Goal: Task Accomplishment & Management: Manage account settings

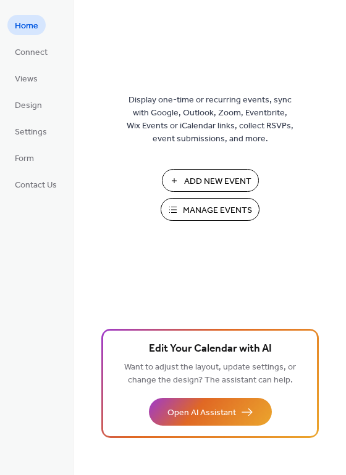
click at [217, 208] on span "Manage Events" at bounding box center [217, 210] width 69 height 13
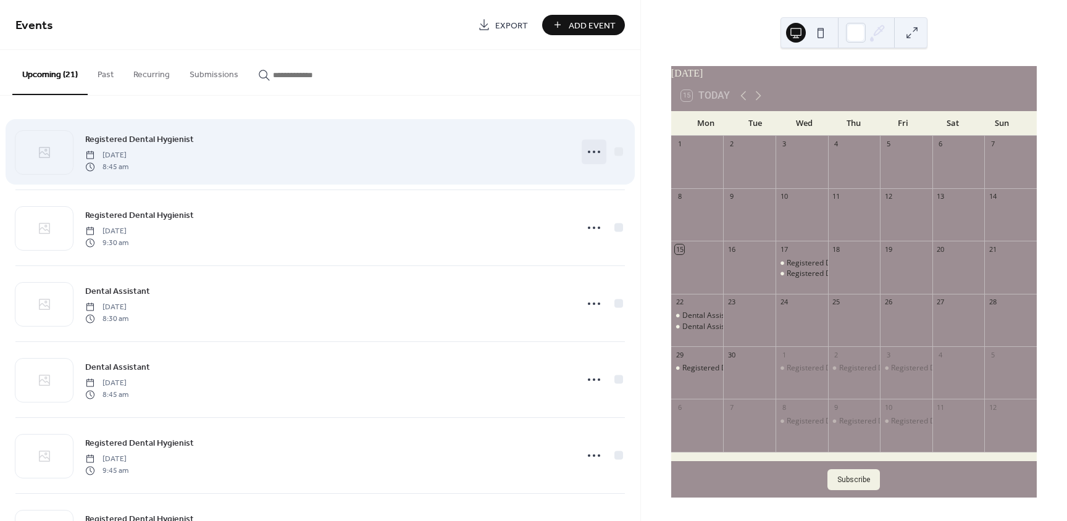
click at [588, 153] on icon at bounding box center [594, 152] width 20 height 20
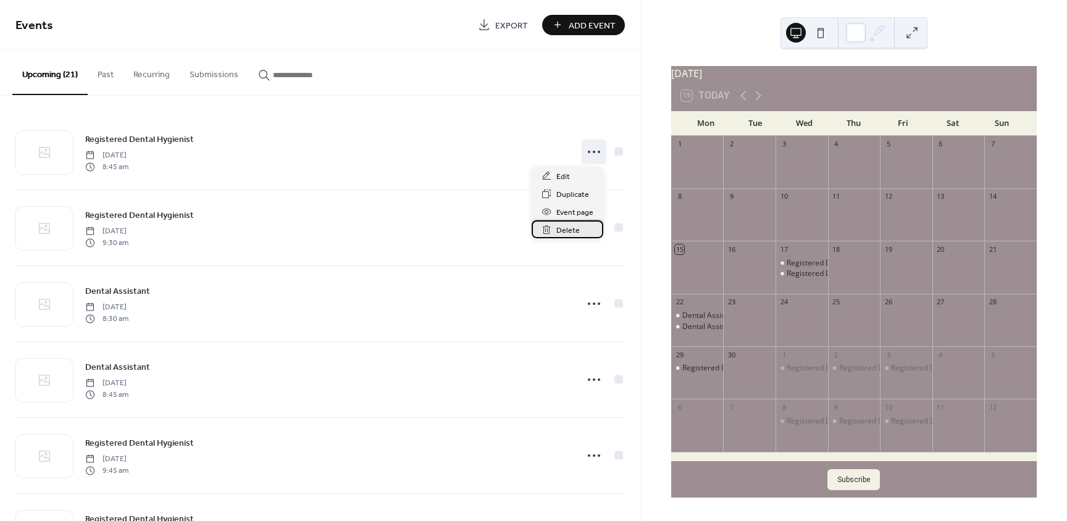
click at [559, 231] on span "Delete" at bounding box center [567, 230] width 23 height 13
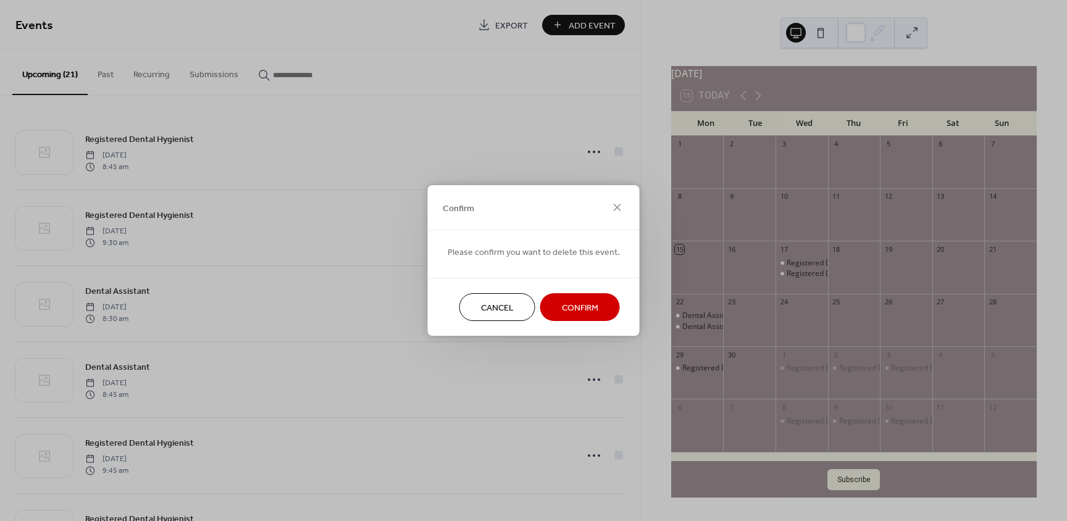
click at [576, 306] on span "Confirm" at bounding box center [580, 308] width 36 height 13
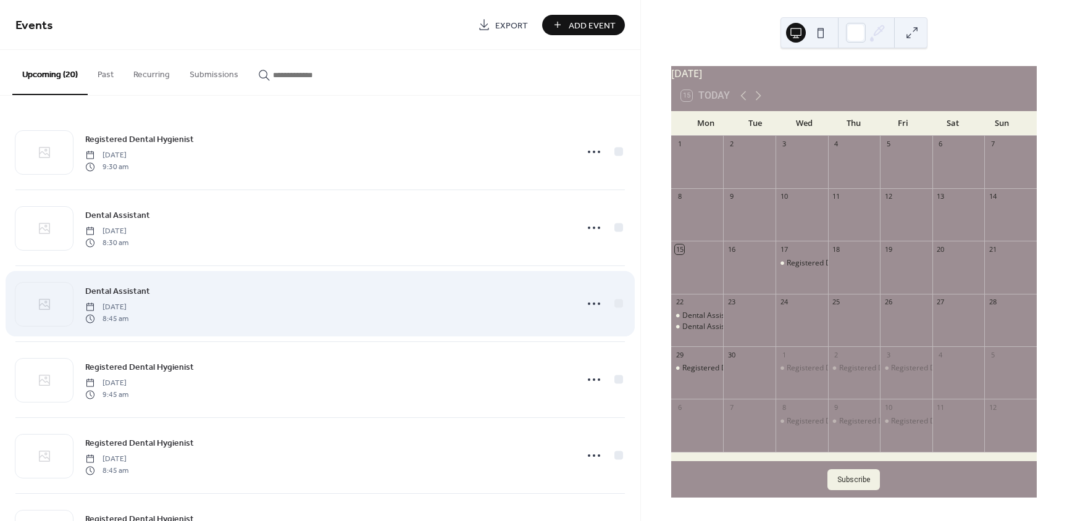
click at [575, 302] on div "Dental Assistant [DATE] 8:45 am" at bounding box center [319, 303] width 609 height 75
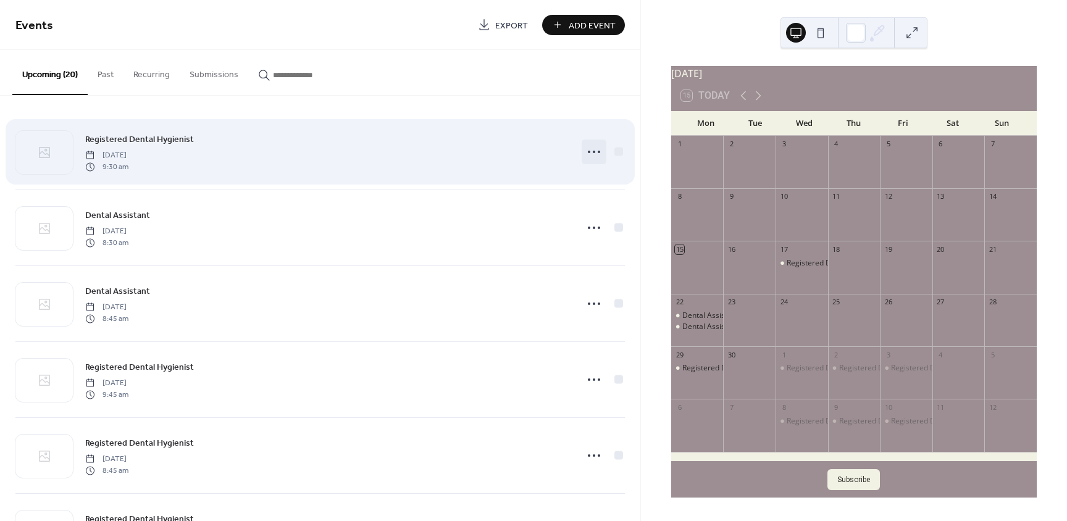
click at [594, 154] on icon at bounding box center [594, 152] width 20 height 20
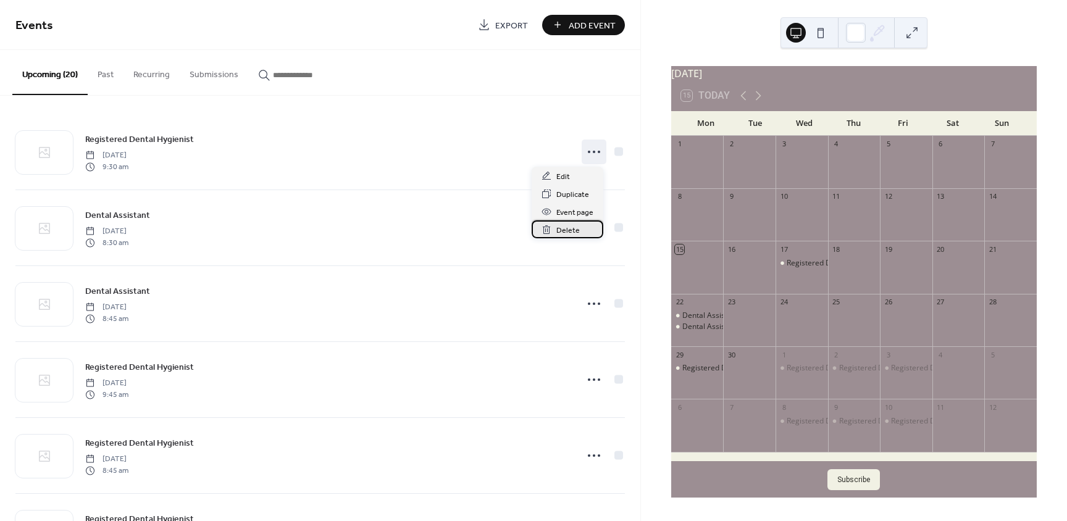
click at [564, 238] on div "Delete" at bounding box center [568, 229] width 72 height 18
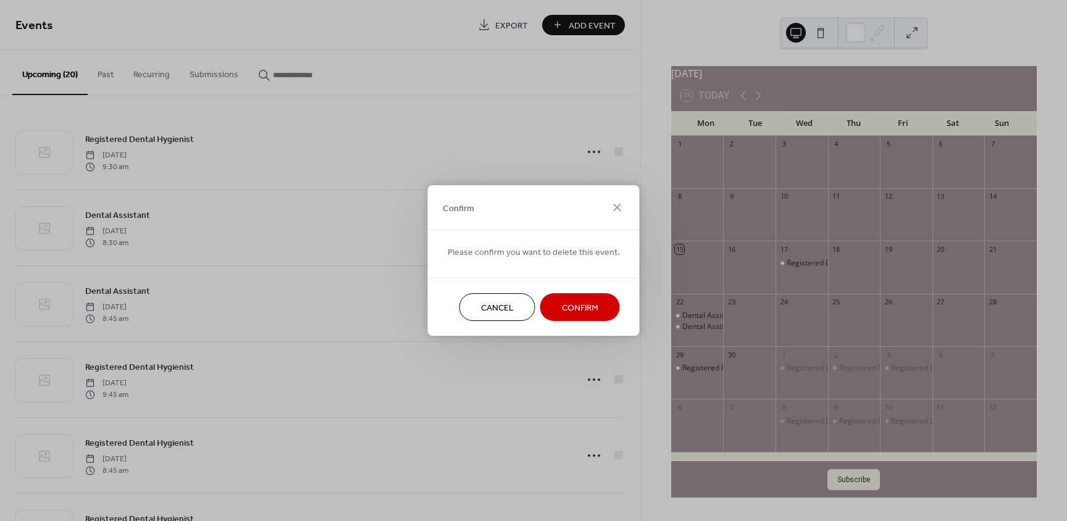
click at [587, 303] on span "Confirm" at bounding box center [580, 308] width 36 height 13
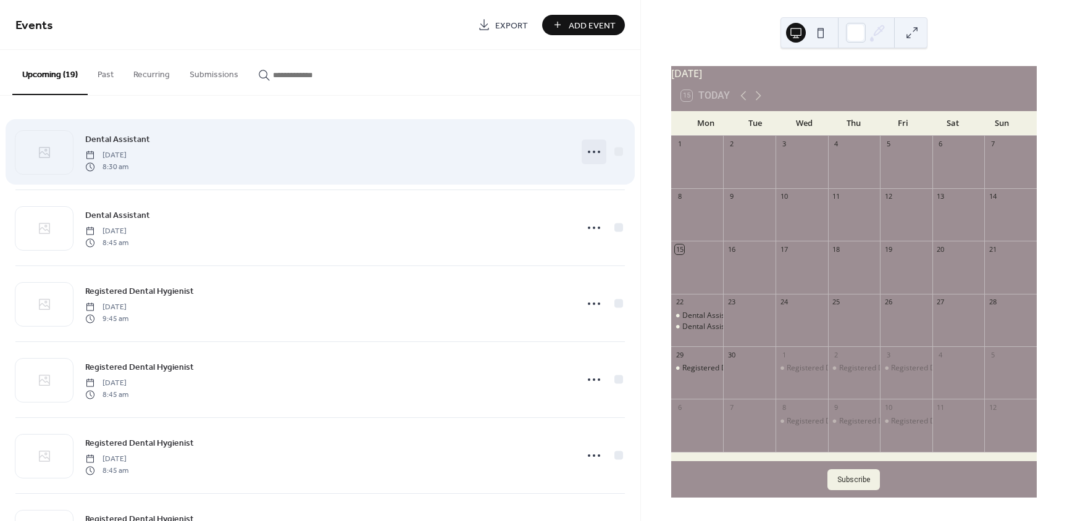
click at [587, 148] on icon at bounding box center [594, 152] width 20 height 20
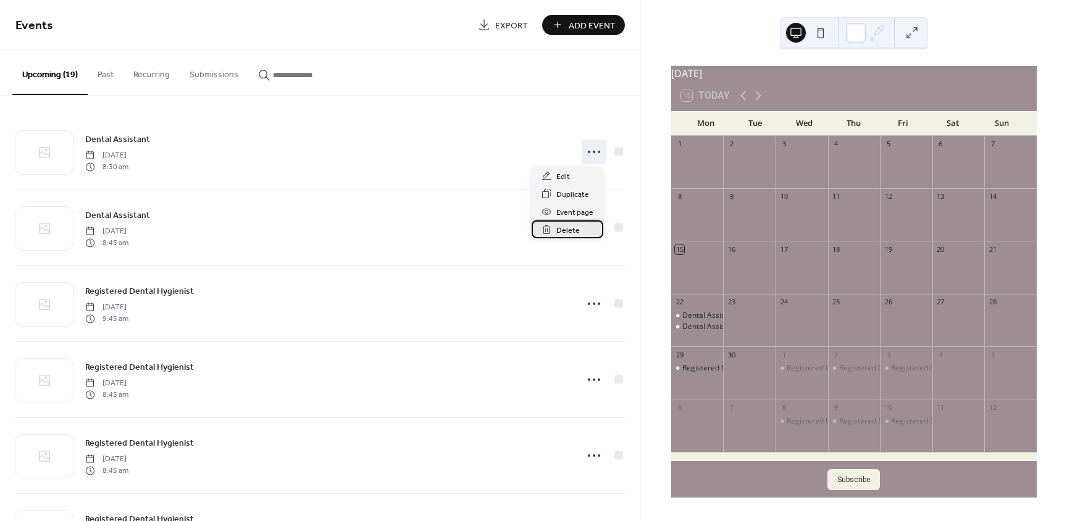
click at [559, 228] on span "Delete" at bounding box center [567, 230] width 23 height 13
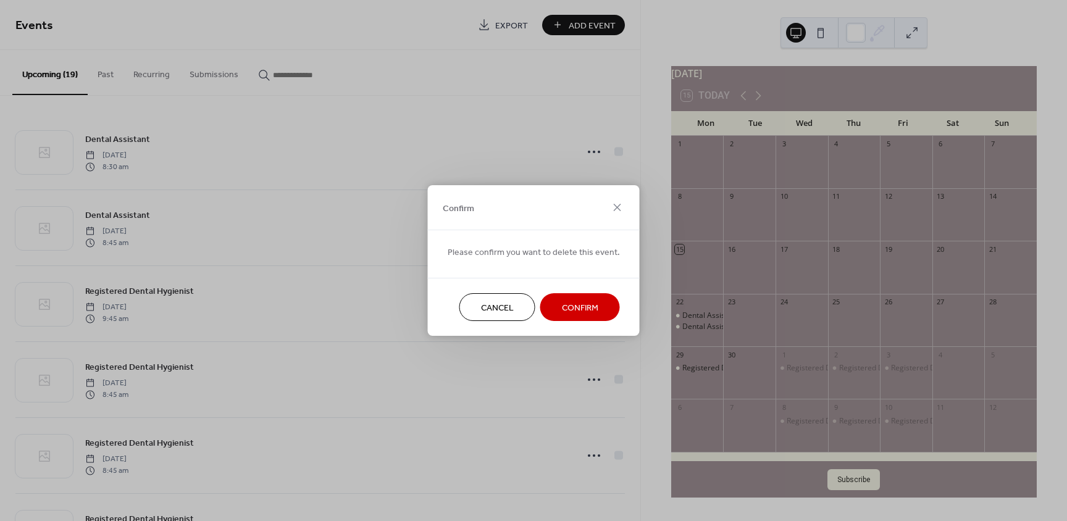
click at [598, 303] on button "Confirm" at bounding box center [580, 307] width 80 height 28
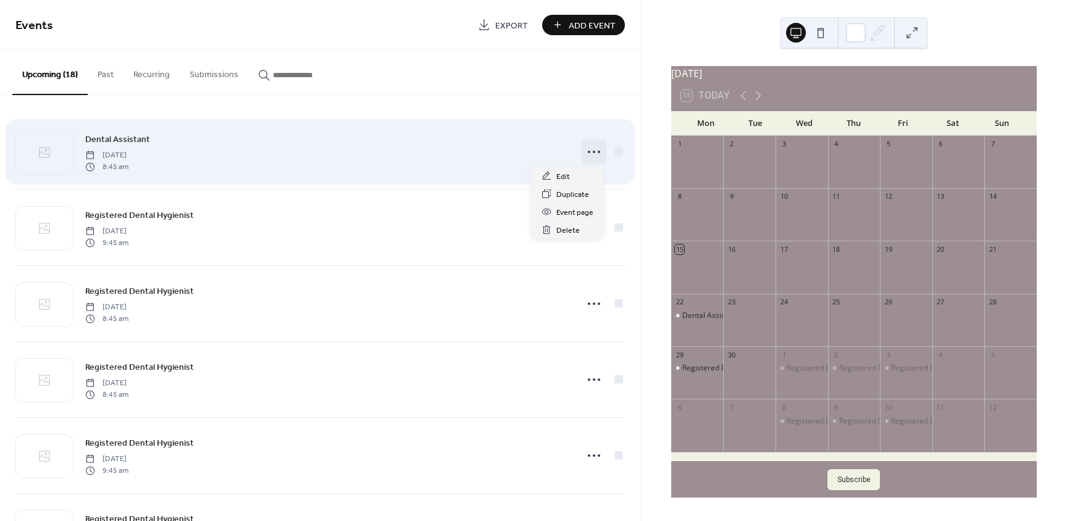
click at [591, 153] on icon at bounding box center [594, 152] width 20 height 20
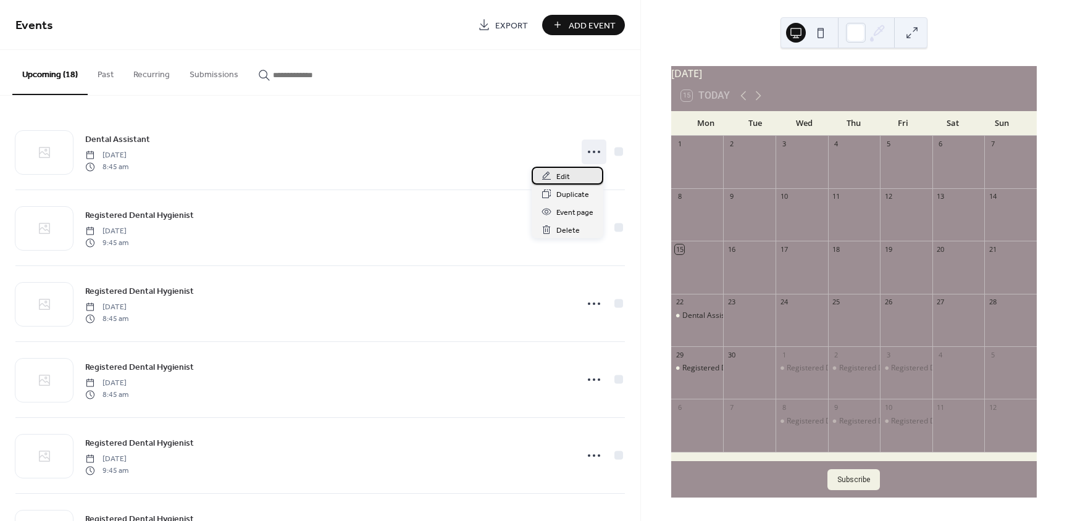
click at [566, 175] on span "Edit" at bounding box center [563, 176] width 14 height 13
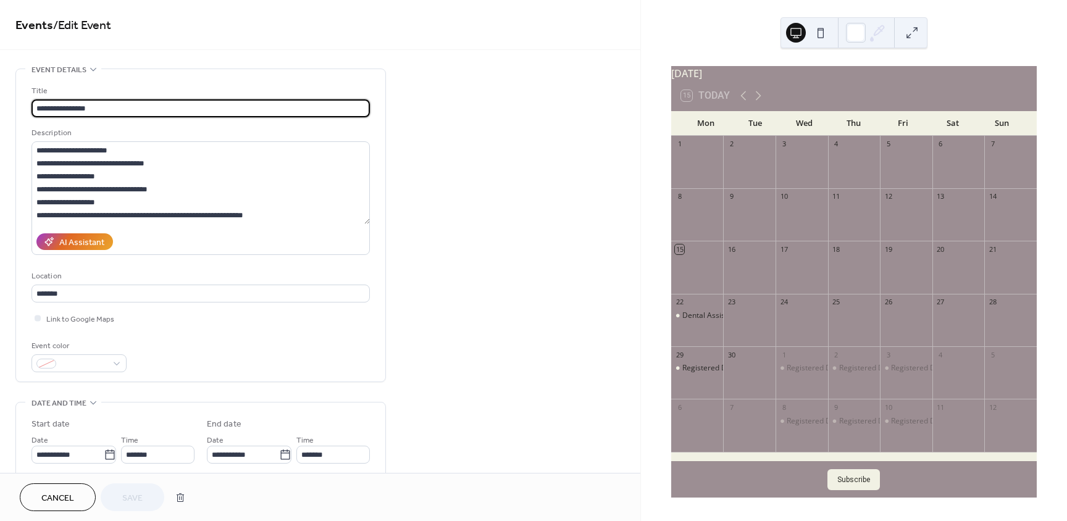
click at [50, 496] on span "Cancel" at bounding box center [57, 498] width 33 height 13
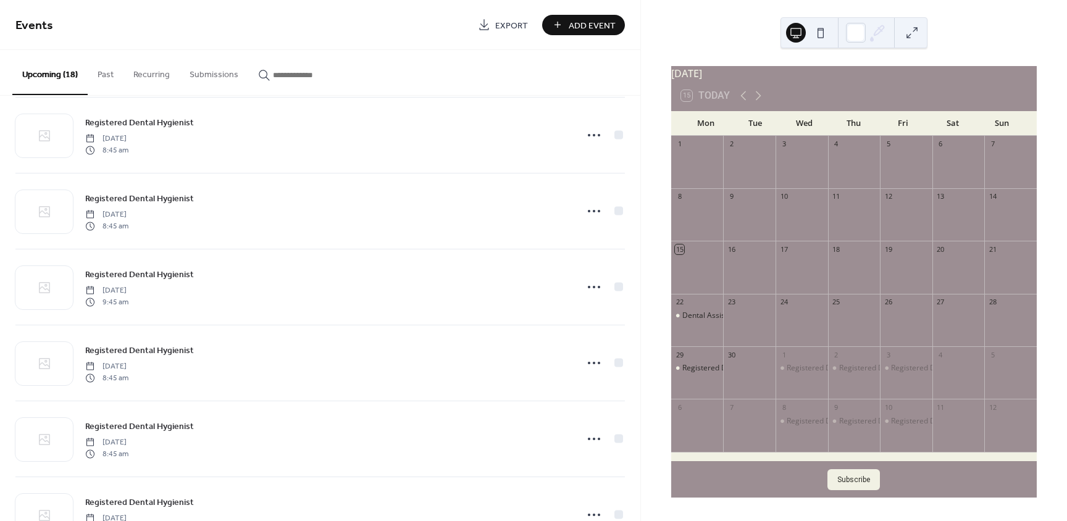
scroll to position [864, 0]
